Goal: Entertainment & Leisure: Consume media (video, audio)

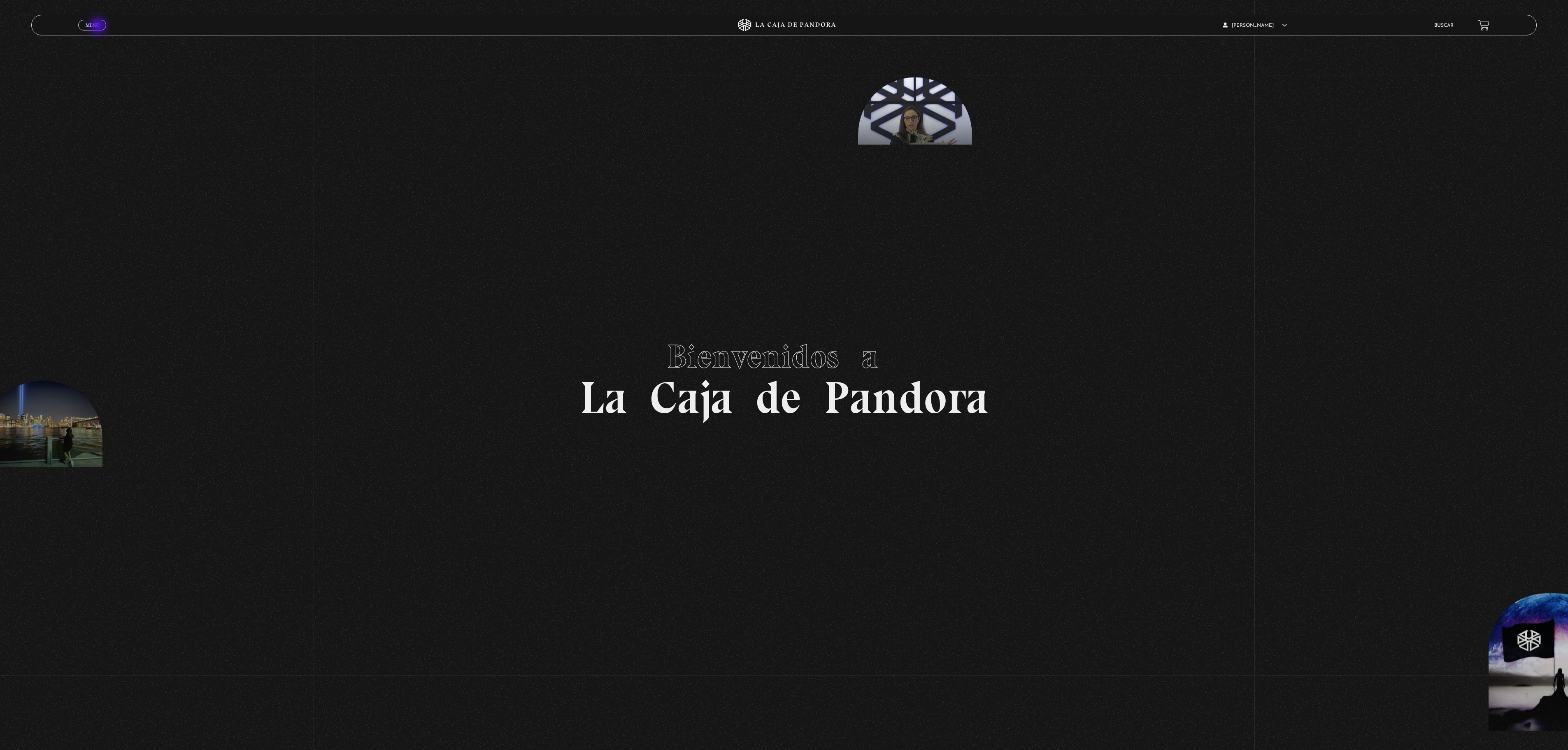
click at [100, 26] on link "Menu Cerrar" at bounding box center [92, 25] width 28 height 11
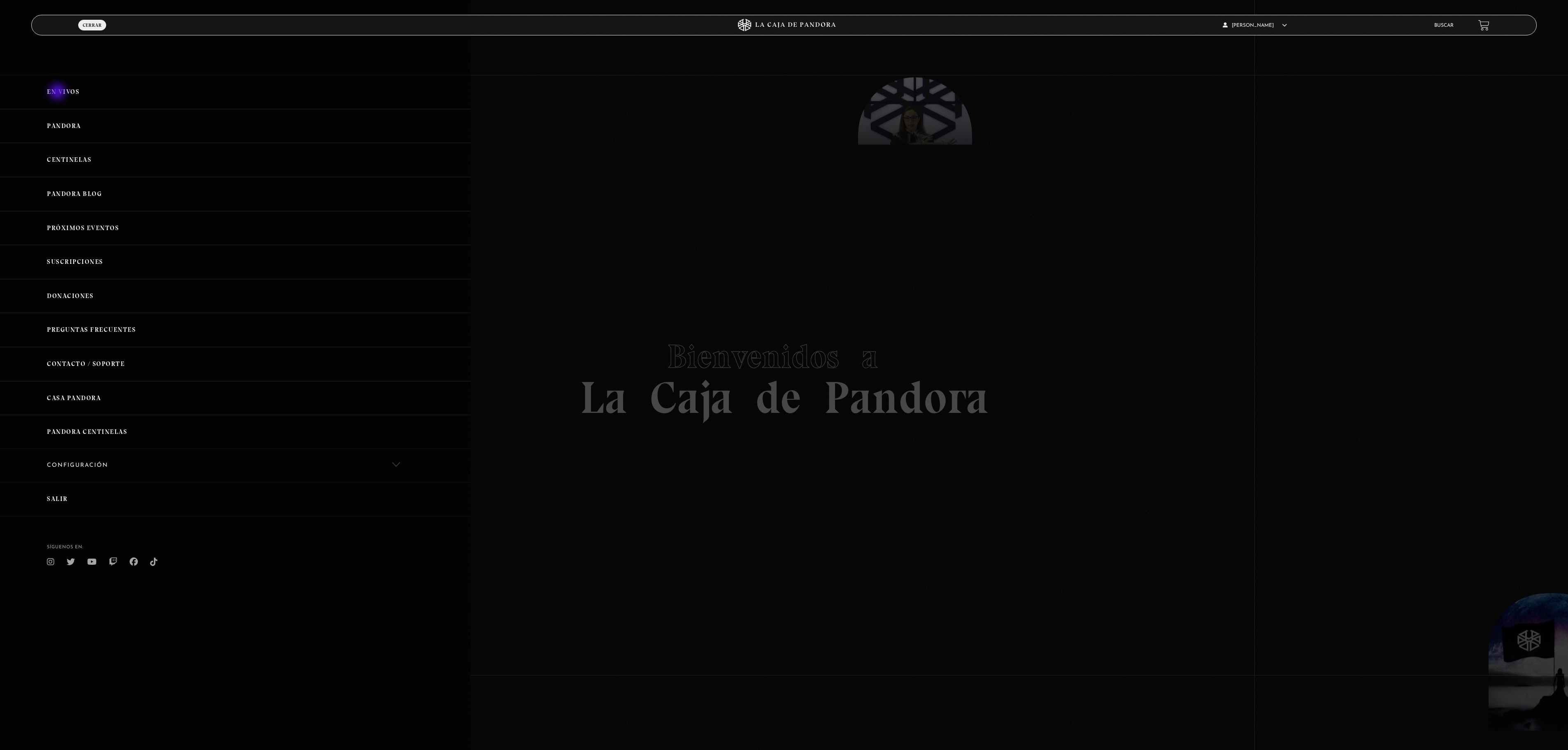
click at [58, 93] on link "En vivos" at bounding box center [235, 92] width 471 height 34
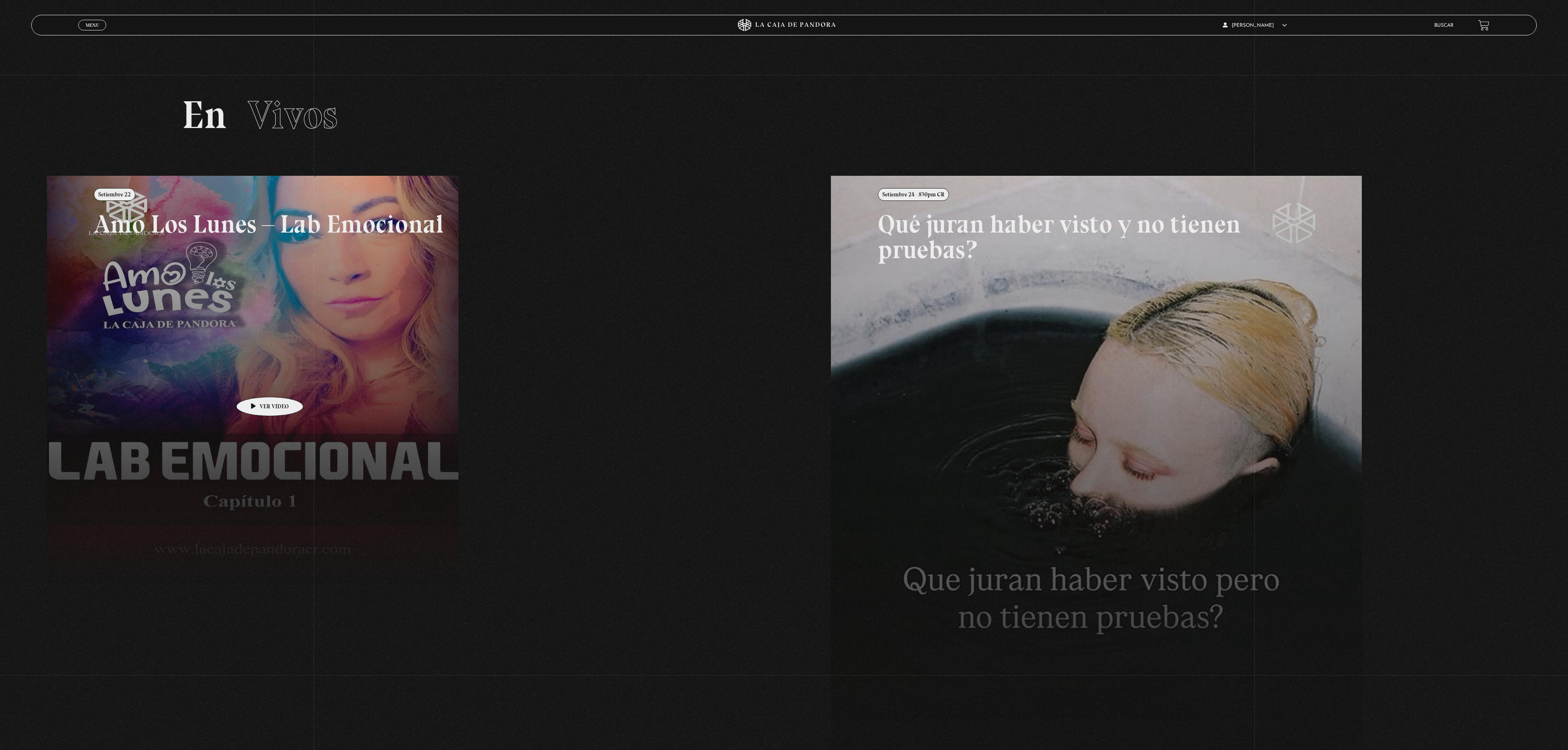
click at [257, 384] on link at bounding box center [831, 551] width 1568 height 750
